Goal: Task Accomplishment & Management: Use online tool/utility

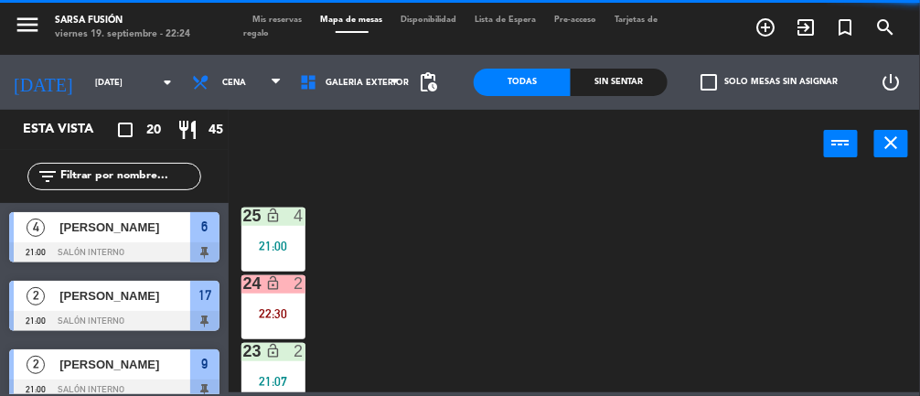
click at [633, 78] on div "Sin sentar" at bounding box center [619, 82] width 97 height 27
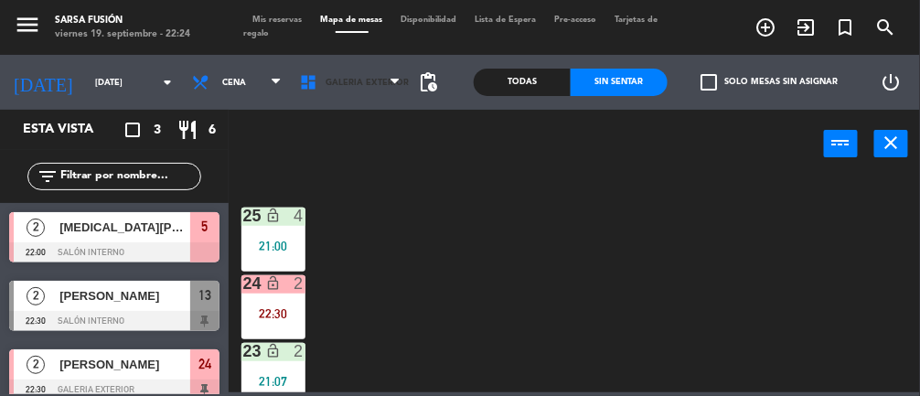
click at [372, 81] on span "Galeria Exterior" at bounding box center [367, 83] width 83 height 10
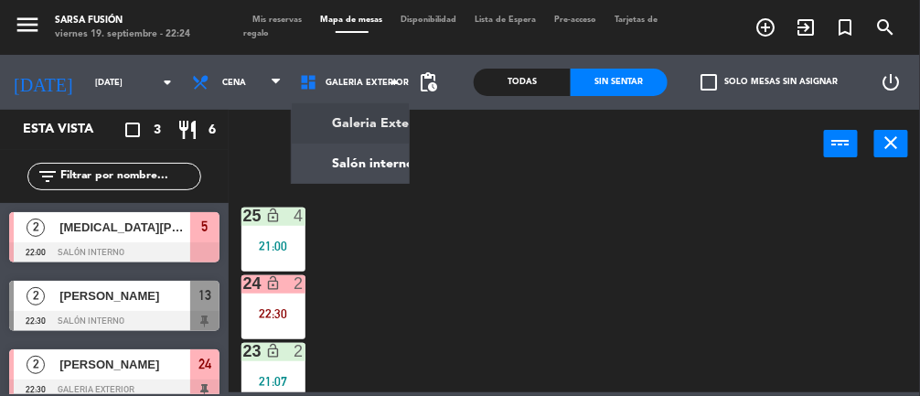
click at [358, 162] on ng-component "menu Sarsa Fusión [DATE] 19. septiembre - 22:24 Mis reservas Mapa de mesas Disp…" at bounding box center [460, 196] width 920 height 393
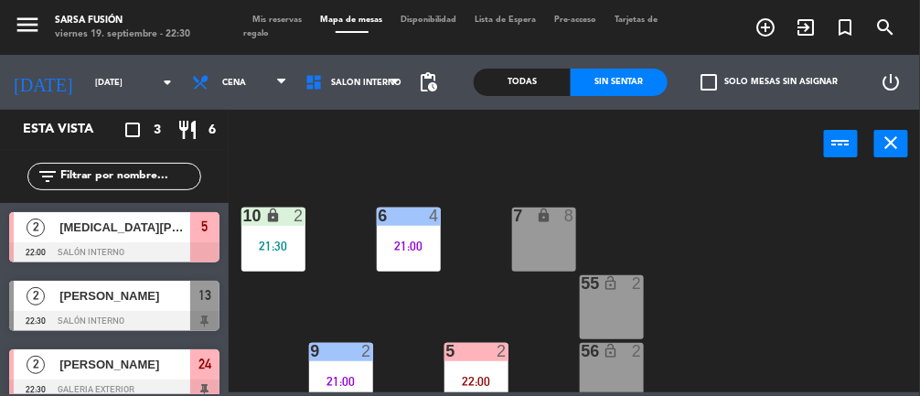
click at [71, 256] on div at bounding box center [114, 252] width 210 height 20
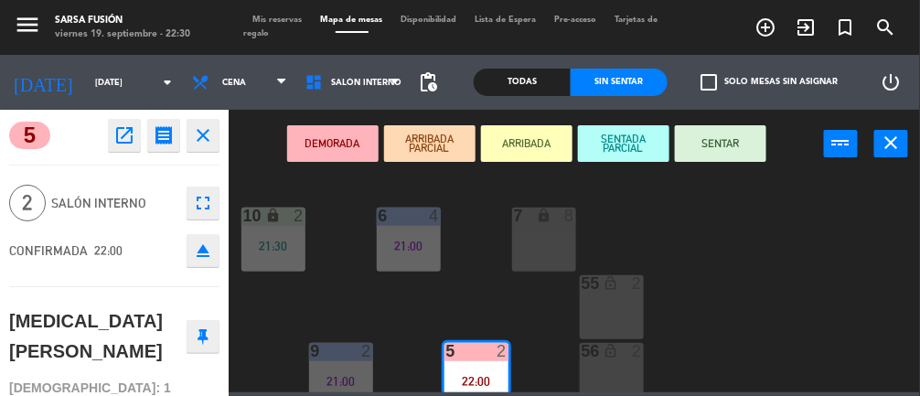
click at [751, 144] on button "SENTAR" at bounding box center [721, 143] width 92 height 37
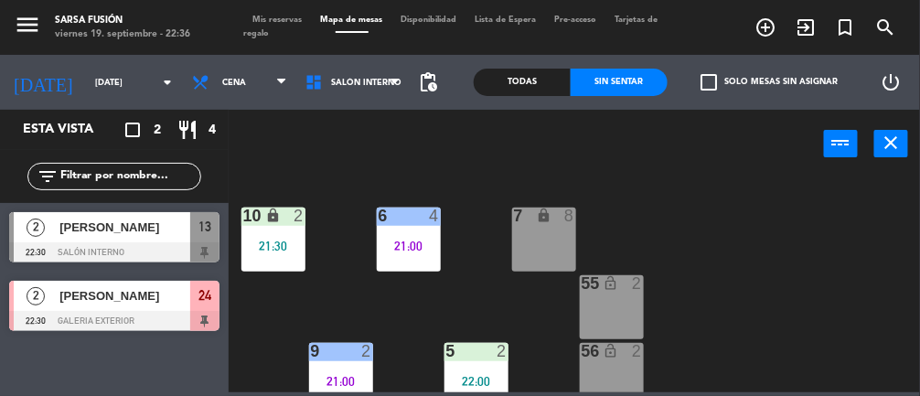
click at [383, 240] on div "21:00" at bounding box center [409, 246] width 64 height 13
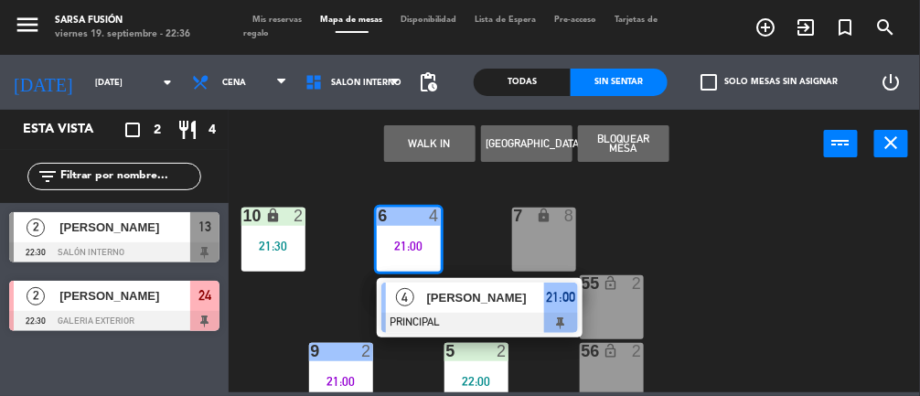
click at [504, 309] on div "[PERSON_NAME]" at bounding box center [484, 298] width 119 height 30
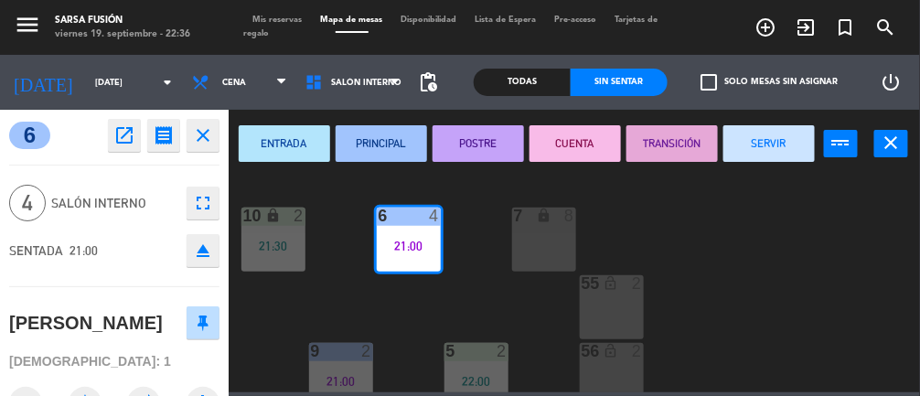
click at [587, 137] on button "CUENTA" at bounding box center [576, 143] width 92 height 37
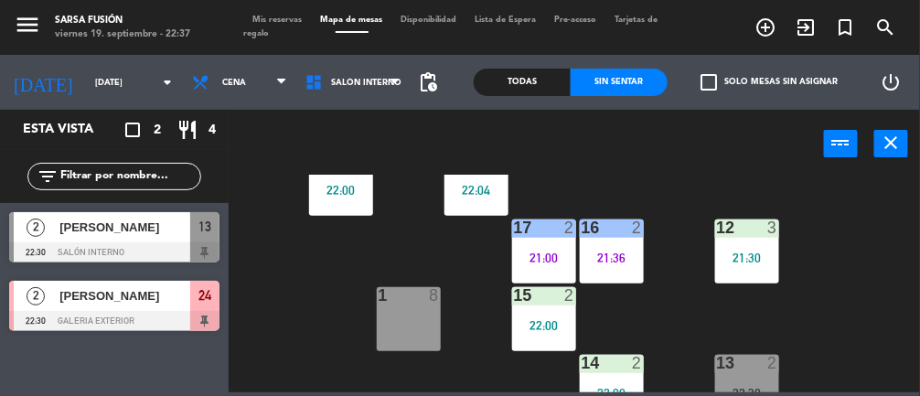
scroll to position [400, 0]
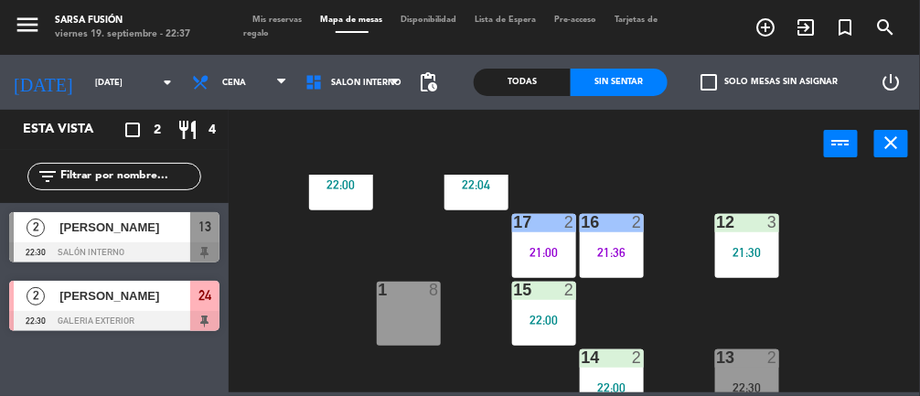
click at [631, 242] on div "16 2 21:36" at bounding box center [612, 246] width 64 height 64
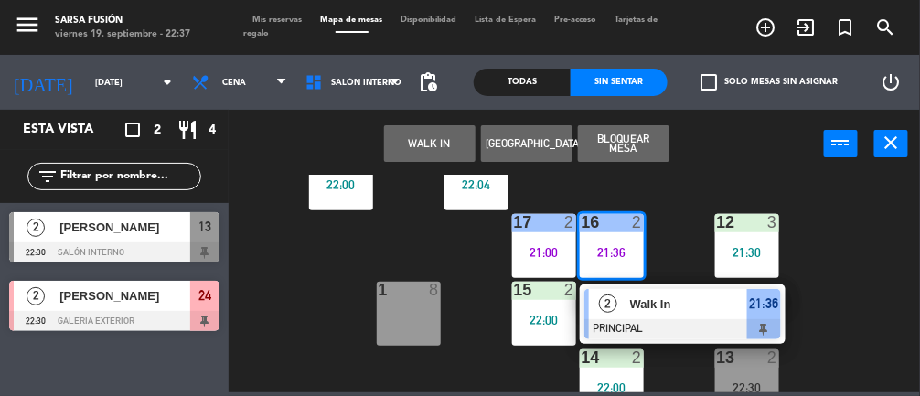
click at [688, 317] on div "Walk In" at bounding box center [688, 304] width 119 height 30
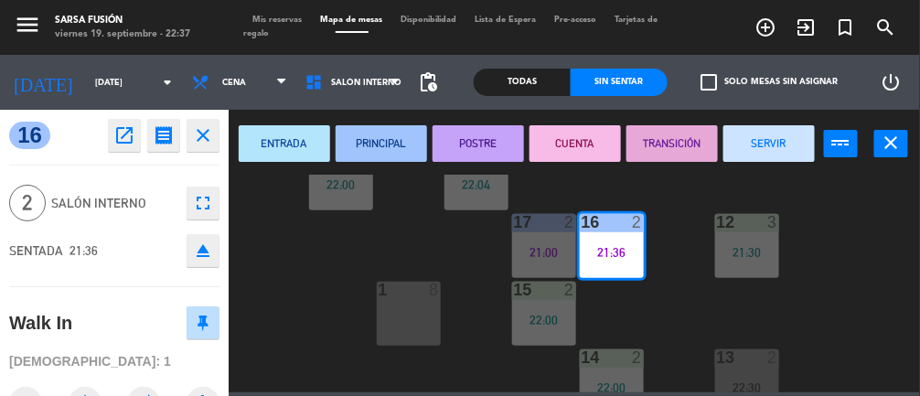
click at [775, 137] on button "SERVIR" at bounding box center [770, 143] width 92 height 37
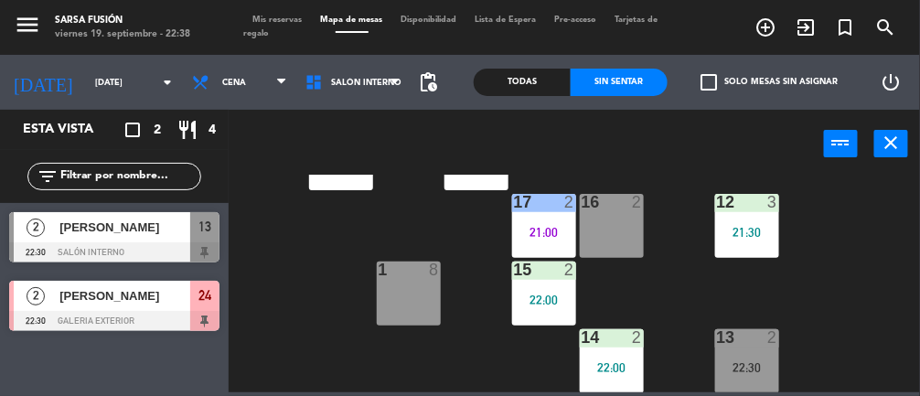
scroll to position [420, 0]
click at [740, 351] on div "13 2 22:30" at bounding box center [748, 361] width 64 height 64
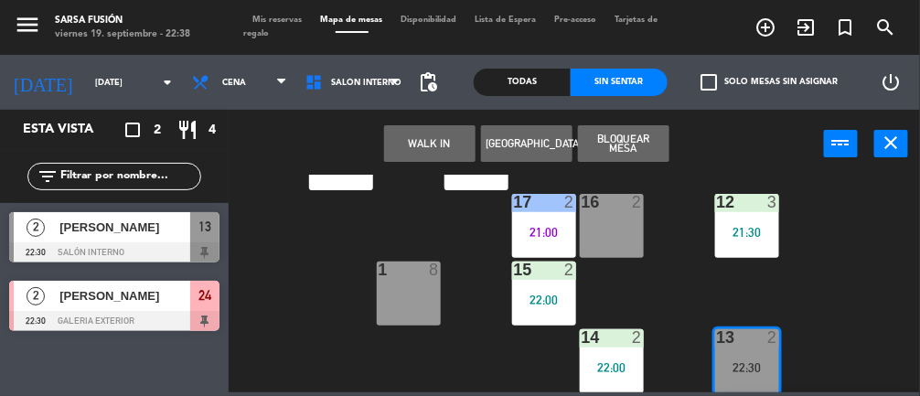
click at [130, 244] on div at bounding box center [114, 252] width 210 height 20
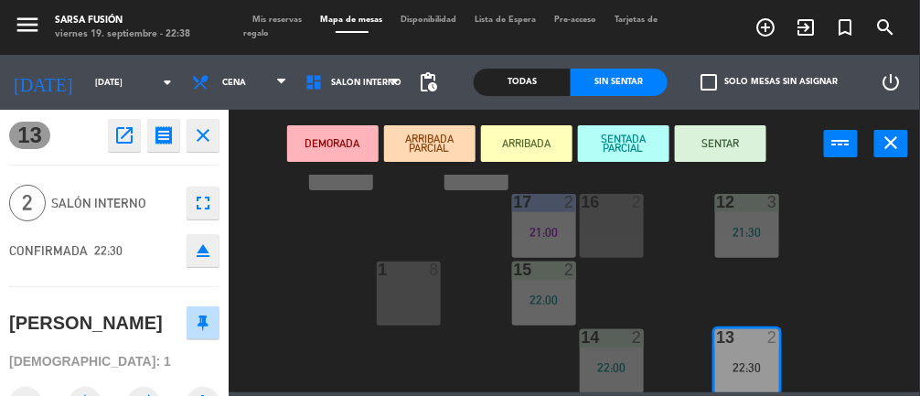
click at [719, 132] on button "SENTAR" at bounding box center [721, 143] width 92 height 37
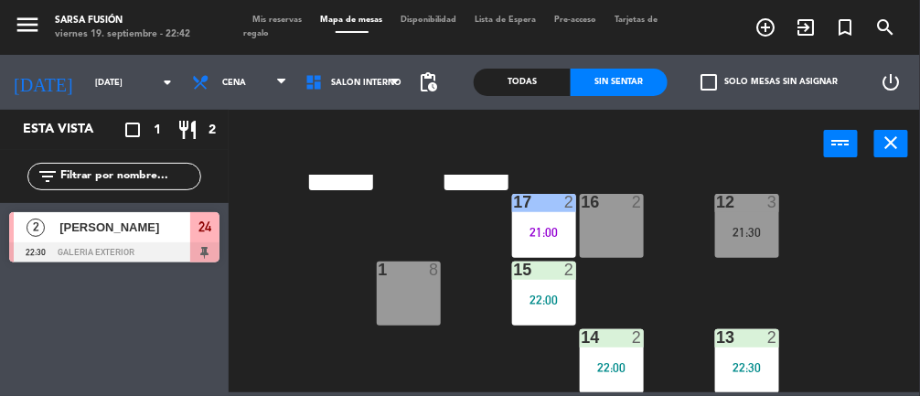
click at [125, 221] on span "[PERSON_NAME]" at bounding box center [124, 227] width 131 height 19
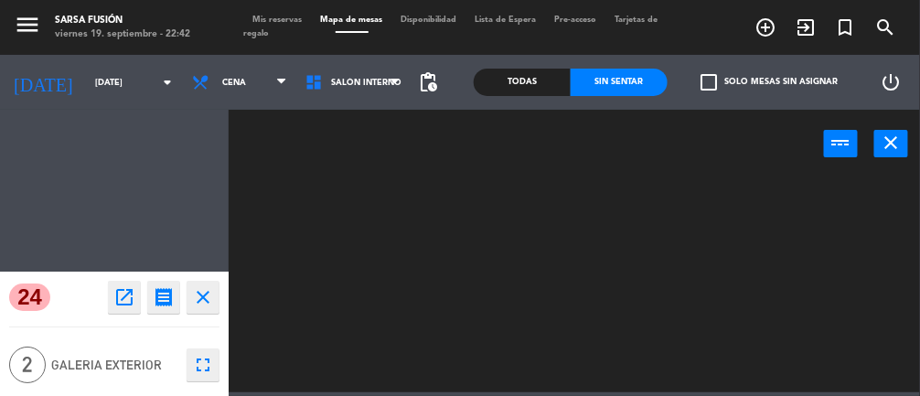
scroll to position [0, 0]
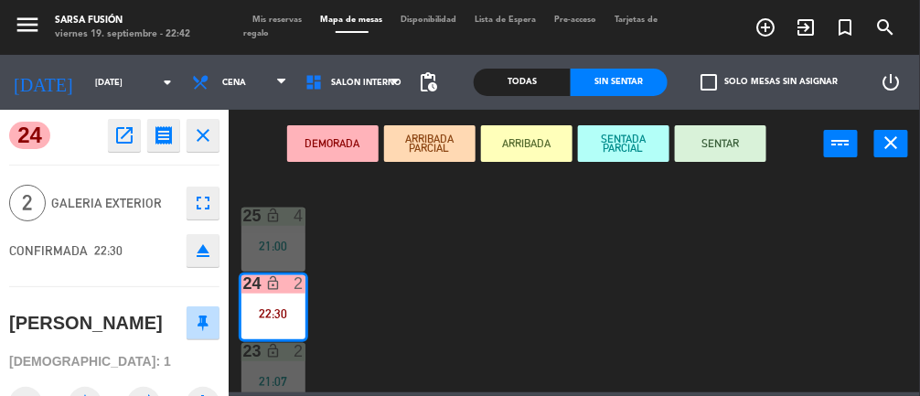
click at [729, 142] on button "SENTAR" at bounding box center [721, 143] width 92 height 37
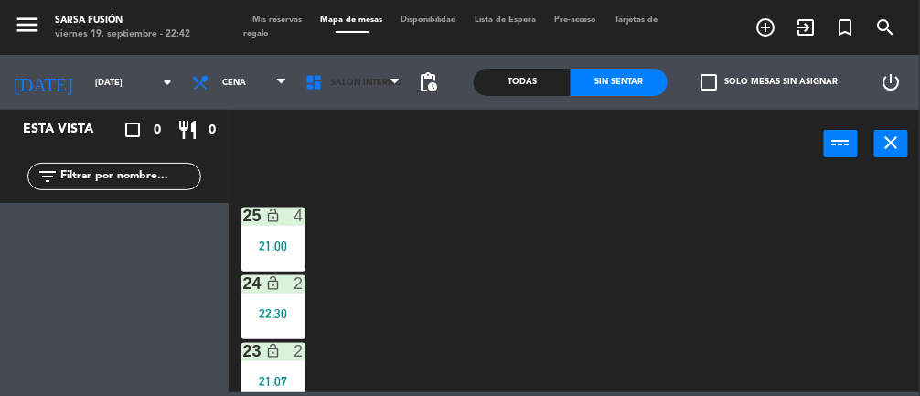
click at [350, 62] on span "Salón interno" at bounding box center [352, 82] width 113 height 40
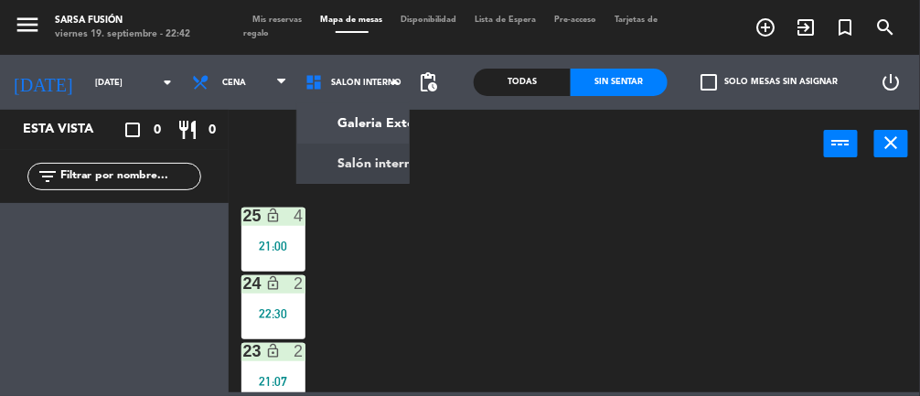
click at [378, 160] on ng-component "menu Sarsa Fusión [DATE] 19. septiembre - 22:42 Mis reservas Mapa de mesas Disp…" at bounding box center [460, 196] width 920 height 393
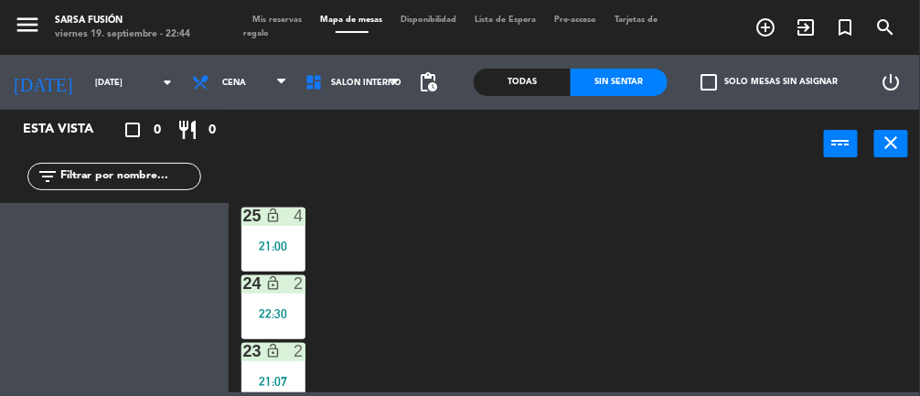
click at [327, 72] on span "Salón interno" at bounding box center [352, 82] width 113 height 40
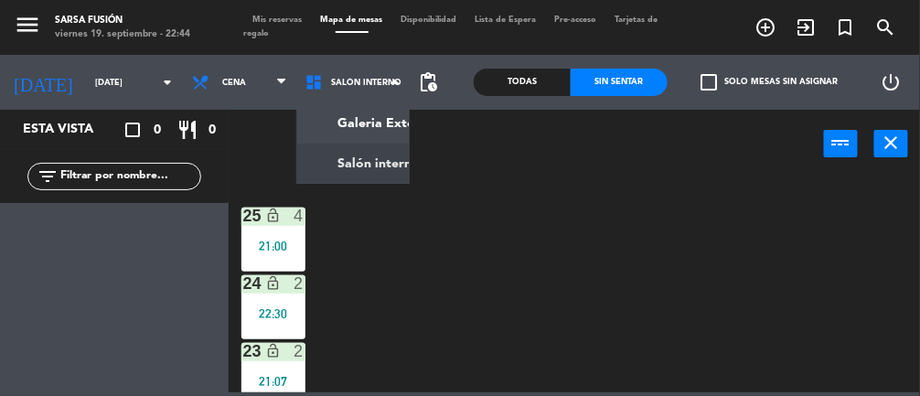
click at [331, 179] on ng-component "menu Sarsa Fusión [DATE] 19. septiembre - 22:44 Mis reservas Mapa de mesas Disp…" at bounding box center [460, 196] width 920 height 393
